Goal: Task Accomplishment & Management: Use online tool/utility

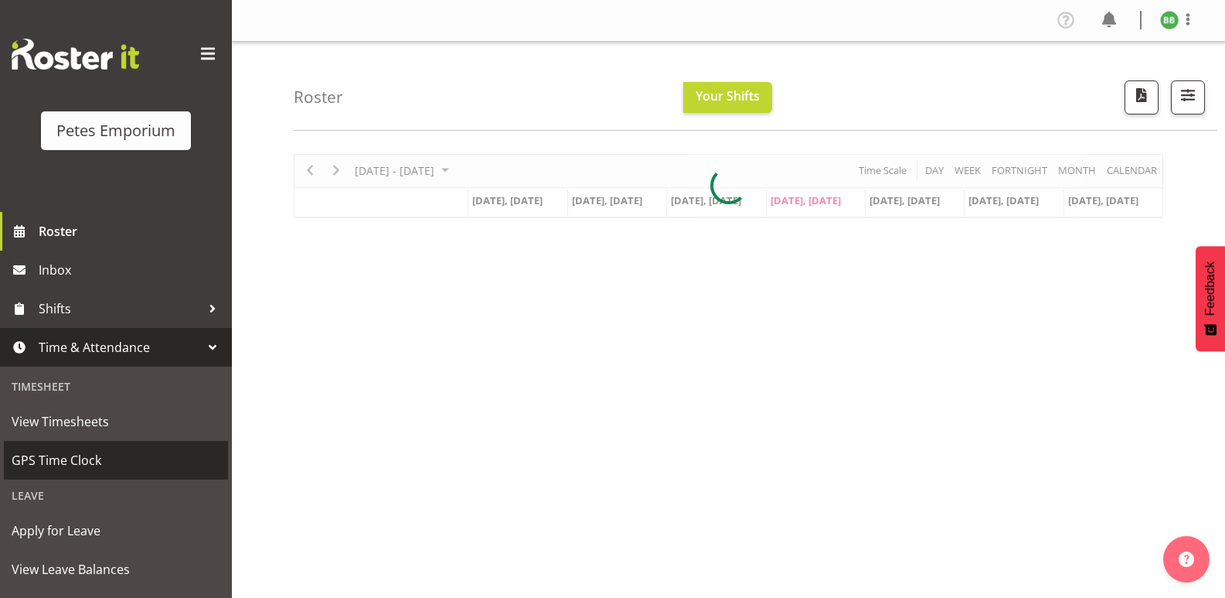
click at [94, 460] on span "GPS Time Clock" at bounding box center [116, 459] width 209 height 23
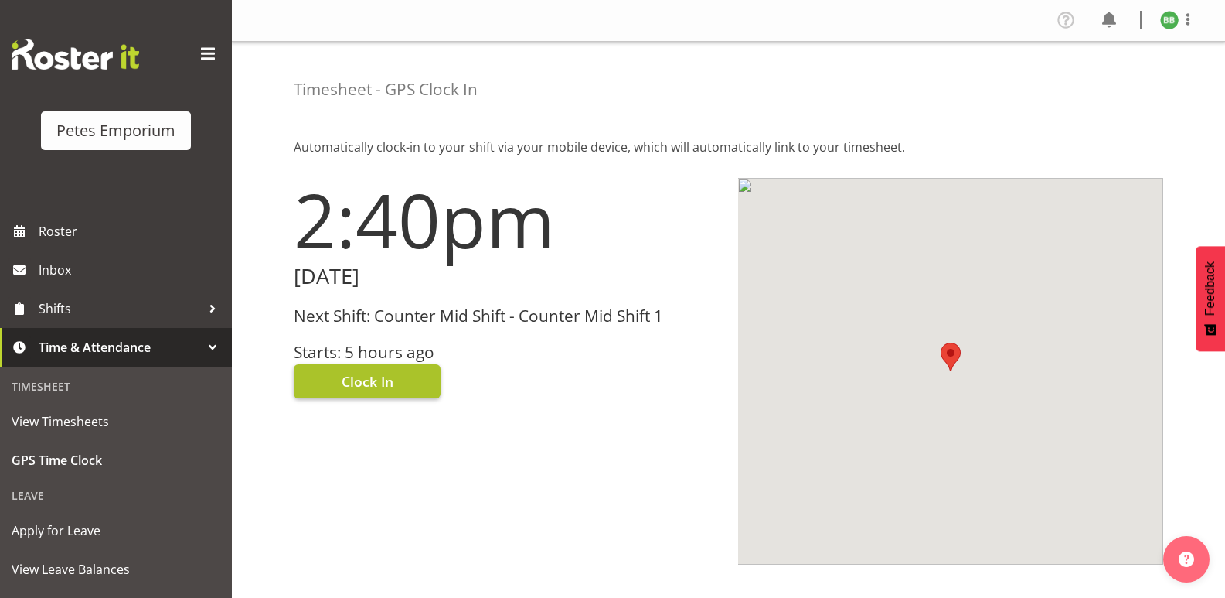
click at [402, 383] on button "Clock In" at bounding box center [367, 381] width 147 height 34
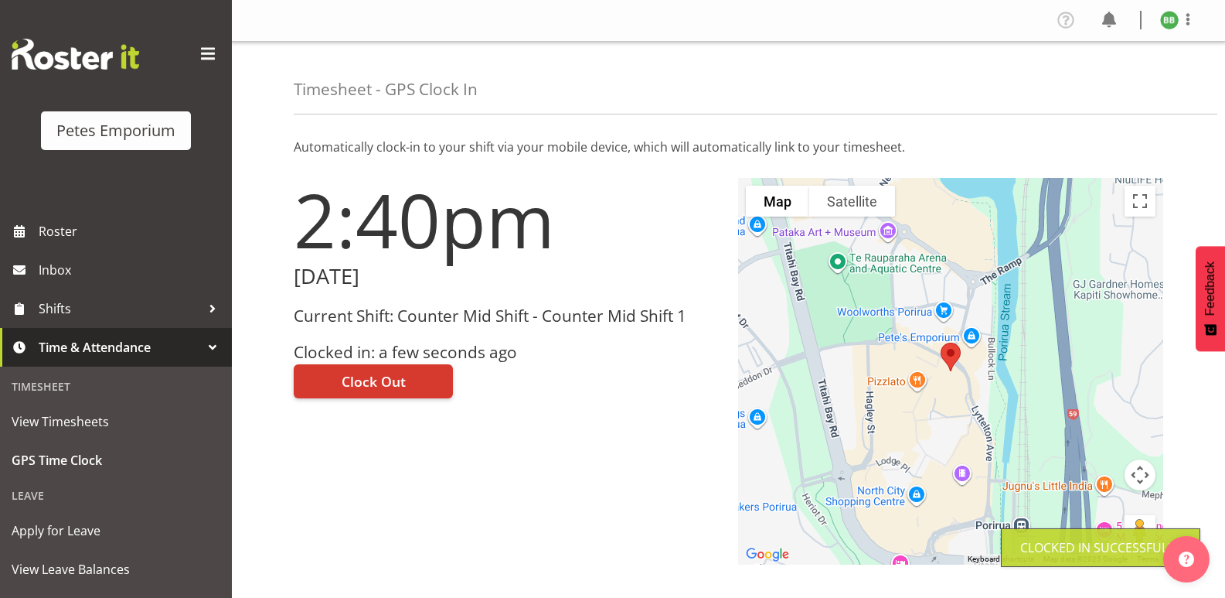
click at [1166, 21] on img at bounding box center [1169, 20] width 19 height 19
click at [1112, 83] on link "Log Out" at bounding box center [1123, 81] width 148 height 28
